Goal: Task Accomplishment & Management: Use online tool/utility

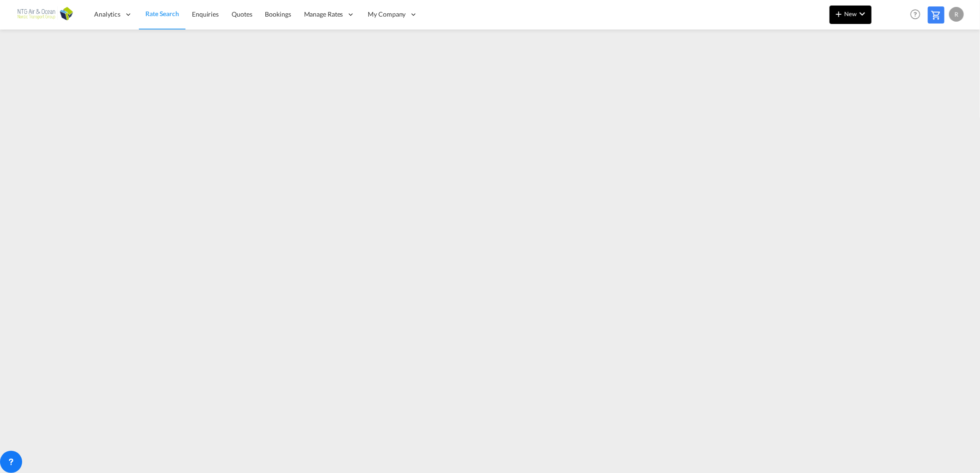
click at [837, 16] on md-icon "icon-plus 400-fg" at bounding box center [838, 13] width 11 height 11
click at [885, 67] on span "Ratesheet" at bounding box center [889, 69] width 10 height 18
